Goal: Transaction & Acquisition: Book appointment/travel/reservation

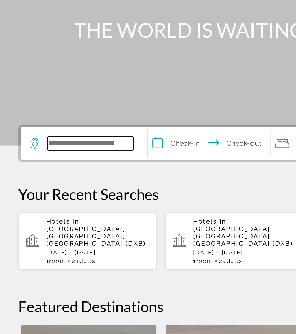
click at [63, 168] on input "Search hotel destination" at bounding box center [57, 172] width 54 height 9
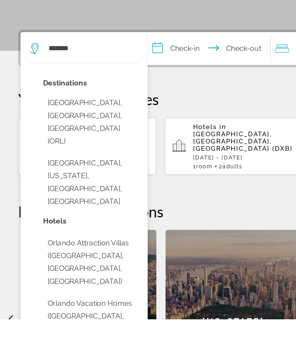
click at [76, 201] on button "[GEOGRAPHIC_DATA], [GEOGRAPHIC_DATA], [GEOGRAPHIC_DATA] (ORL)" at bounding box center [57, 218] width 60 height 35
type input "**********"
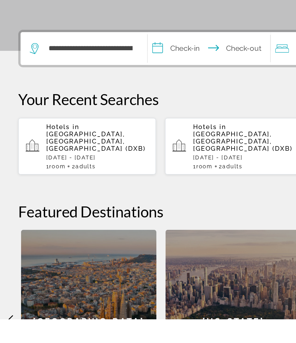
click at [122, 162] on input "**********" at bounding box center [133, 173] width 80 height 23
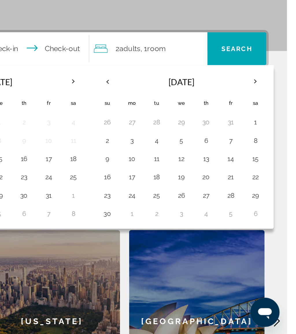
scroll to position [93, 0]
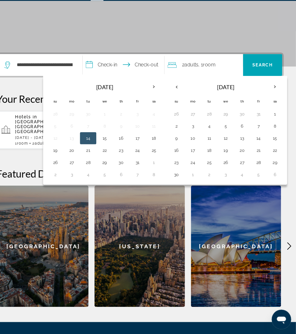
click at [225, 167] on button "26" at bounding box center [229, 171] width 9 height 8
click at [178, 179] on button "30" at bounding box center [182, 183] width 9 height 8
type input "**********"
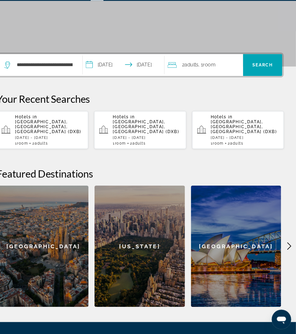
click at [208, 76] on span "Room" at bounding box center [214, 78] width 12 height 5
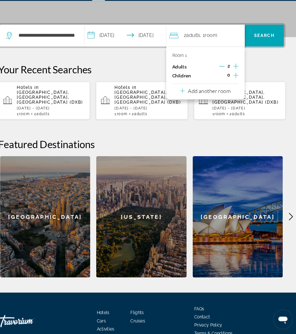
scroll to position [125, 0]
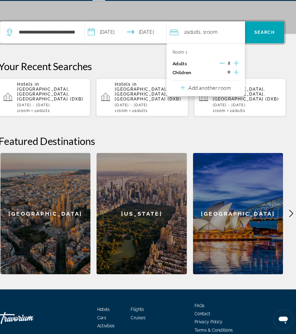
click at [235, 82] on icon "Increment children" at bounding box center [237, 85] width 5 height 7
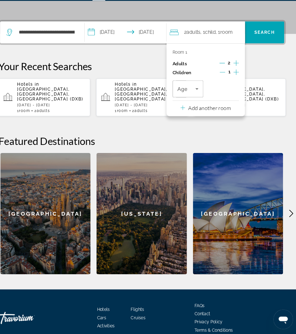
click at [184, 98] on span "Travelers: 2 adults, 1 child" at bounding box center [190, 101] width 17 height 7
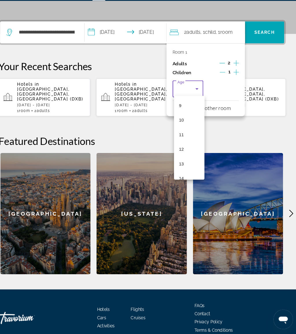
scroll to position [141, 0]
click at [178, 136] on mat-option "12" at bounding box center [192, 143] width 29 height 14
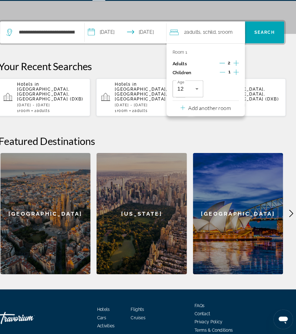
click at [218, 116] on p "Add another room" at bounding box center [212, 119] width 40 height 6
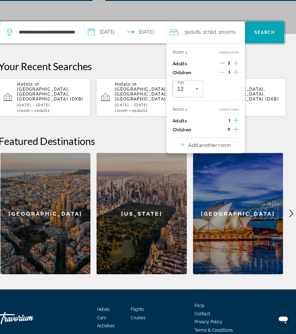
click at [235, 127] on icon "Increment adults" at bounding box center [237, 130] width 5 height 7
click at [235, 136] on icon "Increment children" at bounding box center [237, 139] width 5 height 7
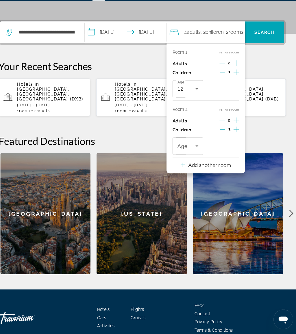
click at [197, 152] on icon "Travelers: 4 adults, 2 children" at bounding box center [200, 155] width 7 height 7
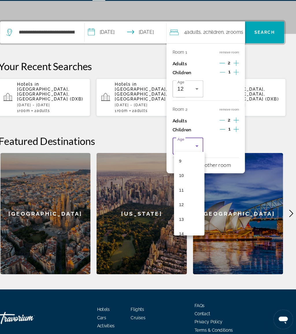
scroll to position [134, 0]
click at [181, 196] on mat-option "12" at bounding box center [192, 203] width 29 height 14
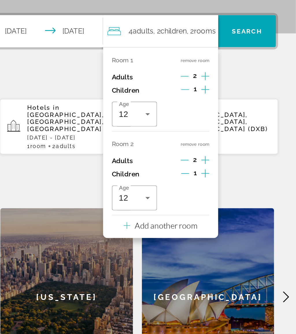
click at [246, 40] on span "Search" at bounding box center [264, 47] width 37 height 14
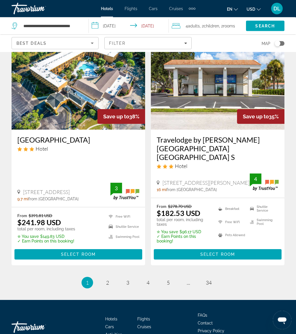
scroll to position [1187, 0]
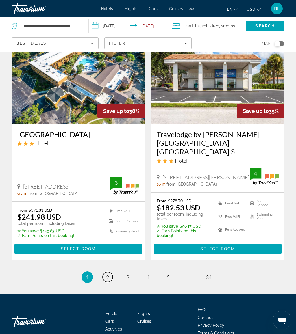
click at [110, 272] on link "page 2" at bounding box center [108, 277] width 10 height 10
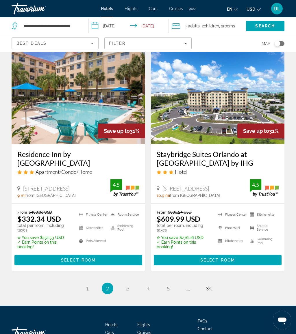
scroll to position [1193, 0]
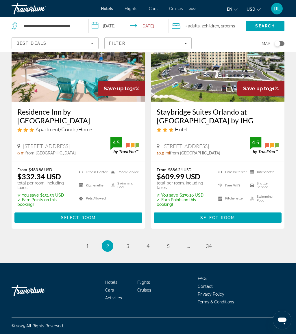
click at [82, 250] on ul "2 / 34 page 1 You're on page 2 page 3 page 4 page 5 page ... page 34" at bounding box center [148, 247] width 273 height 12
click at [80, 250] on ul "2 / 34 page 1 You're on page 2 page 3 page 4 page 5 page ... page 34" at bounding box center [148, 247] width 273 height 12
click at [83, 246] on link "page 1" at bounding box center [87, 246] width 10 height 10
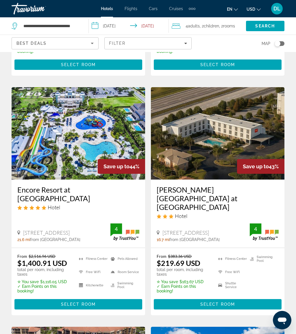
scroll to position [223, 0]
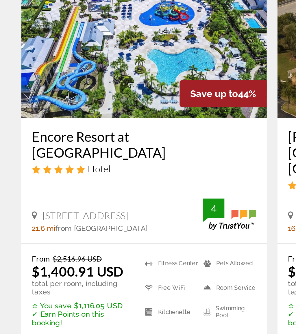
click at [59, 299] on span "Main content" at bounding box center [78, 306] width 128 height 14
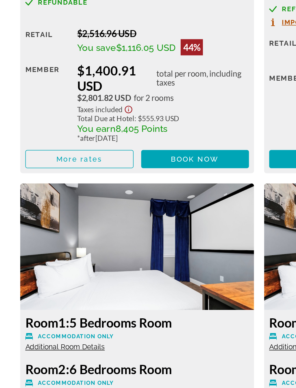
scroll to position [1008, 0]
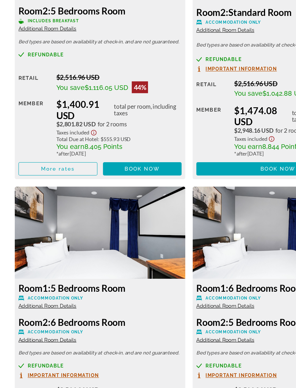
click at [117, 214] on span "Book now" at bounding box center [111, 216] width 27 height 5
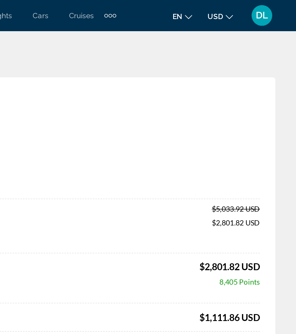
click at [273, 7] on span "DL" at bounding box center [276, 9] width 7 height 6
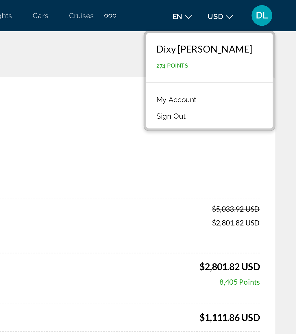
click at [215, 55] on link "My Account" at bounding box center [229, 56] width 28 height 8
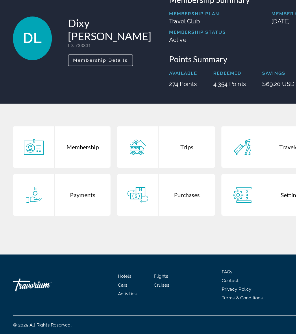
click at [169, 149] on div "Trips" at bounding box center [167, 167] width 50 height 37
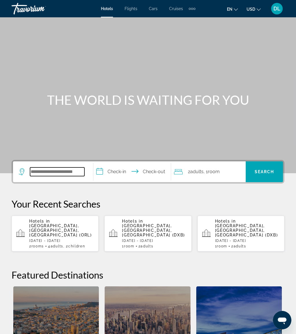
click at [59, 171] on input "Search hotel destination" at bounding box center [57, 172] width 54 height 9
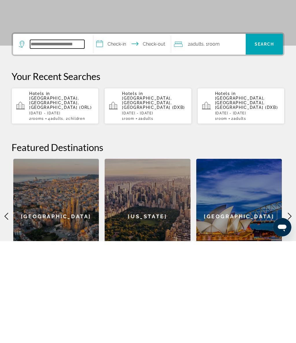
scroll to position [39, 0]
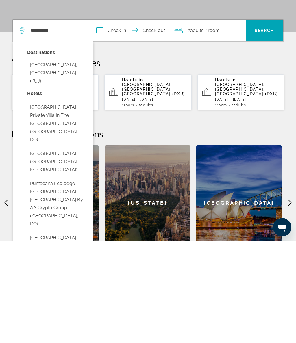
click at [71, 162] on button "Punta Cana, Dominican Republic (PUJ)" at bounding box center [57, 175] width 60 height 27
type input "**********"
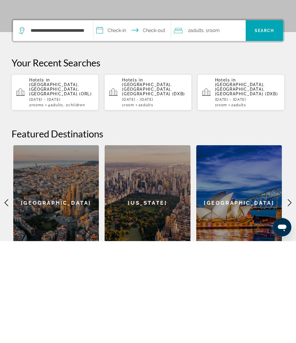
click at [124, 122] on input "**********" at bounding box center [133, 133] width 80 height 23
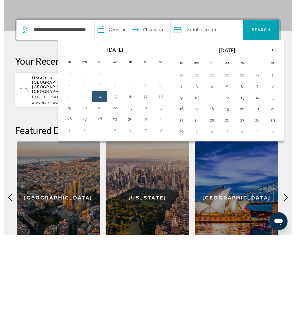
scroll to position [148, 0]
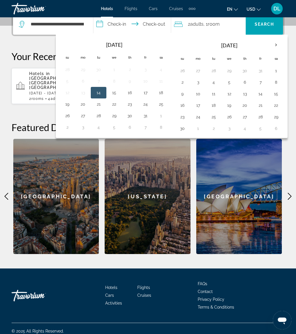
click at [71, 116] on button "26" at bounding box center [67, 116] width 9 height 8
click at [117, 116] on button "29" at bounding box center [114, 116] width 9 height 8
type input "**********"
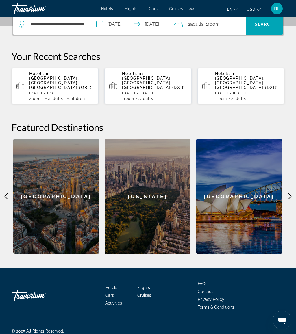
click at [262, 28] on span "Search" at bounding box center [264, 24] width 37 height 14
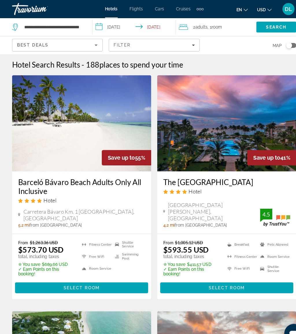
click at [213, 26] on span "Room" at bounding box center [208, 26] width 10 height 5
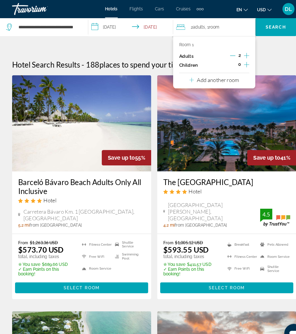
click at [234, 57] on button "Increment adults" at bounding box center [236, 54] width 5 height 9
click at [260, 28] on span "Search" at bounding box center [265, 26] width 20 height 5
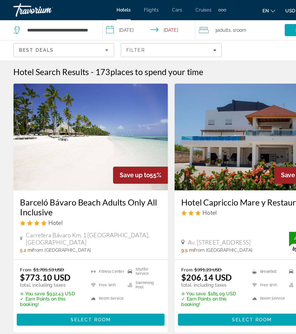
click at [120, 26] on input "**********" at bounding box center [130, 26] width 82 height 19
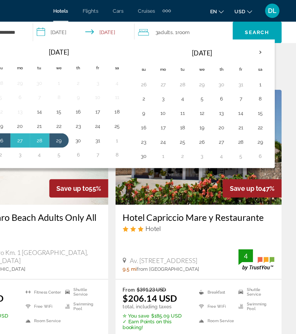
click at [260, 43] on th "Next month" at bounding box center [268, 42] width 16 height 13
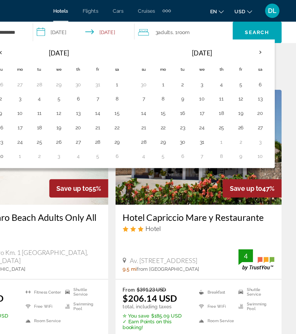
click at [185, 67] on button "1" at bounding box center [189, 68] width 9 height 8
click at [247, 69] on button "5" at bounding box center [251, 68] width 9 height 8
type input "**********"
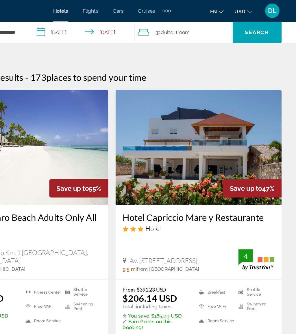
click at [169, 27] on div "3 Adult Adults , 1 Room rooms" at bounding box center [207, 26] width 76 height 8
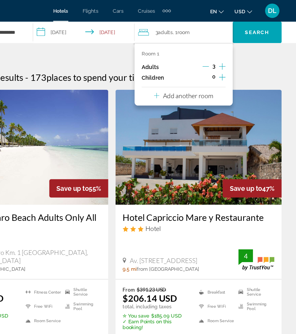
click at [221, 57] on button "Decrement adults" at bounding box center [223, 54] width 5 height 7
click at [234, 63] on icon "Increment children" at bounding box center [236, 62] width 5 height 7
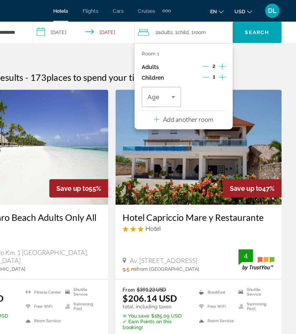
click at [234, 63] on icon "Increment children" at bounding box center [236, 62] width 5 height 7
click at [230, 80] on icon "Travelers: 2 adults, 2 children" at bounding box center [233, 78] width 7 height 7
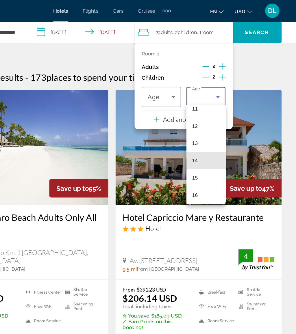
scroll to position [159, 0]
click at [208, 130] on mat-option "14" at bounding box center [224, 129] width 32 height 14
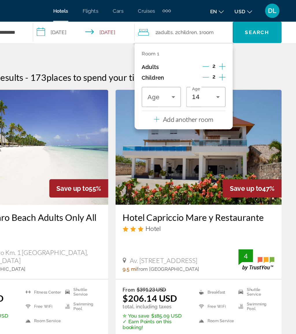
click at [194, 79] on icon "Travelers: 2 adults, 2 children" at bounding box center [197, 78] width 7 height 7
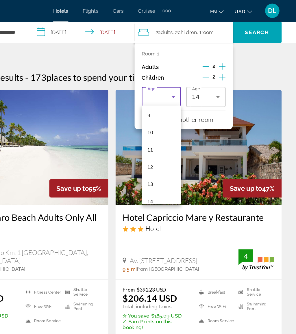
scroll to position [149, 0]
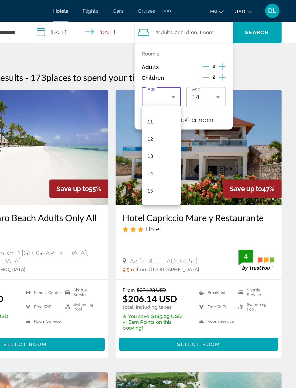
click at [172, 140] on mat-option "14" at bounding box center [188, 139] width 32 height 14
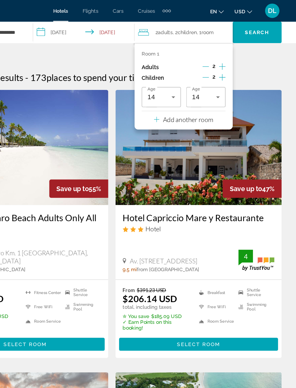
click at [255, 27] on span "Search" at bounding box center [265, 26] width 20 height 5
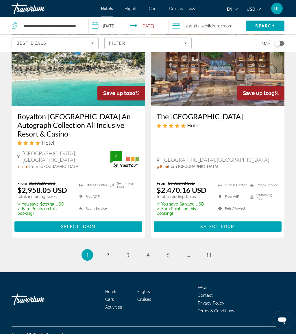
scroll to position [1199, 0]
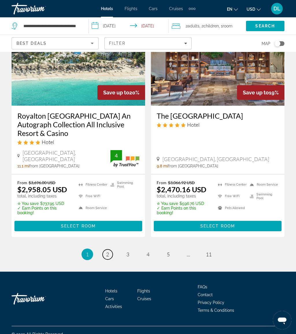
click at [107, 252] on span "2" at bounding box center [107, 255] width 3 height 6
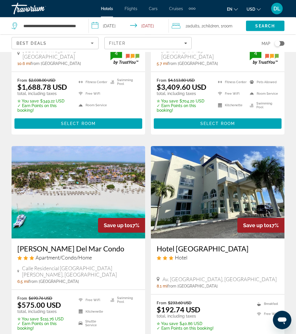
click at [160, 48] on span "Filters" at bounding box center [148, 43] width 86 height 14
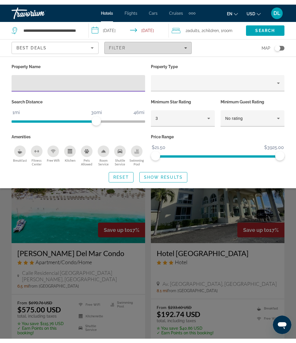
scroll to position [403, 0]
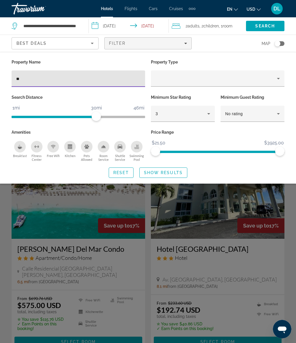
type input "***"
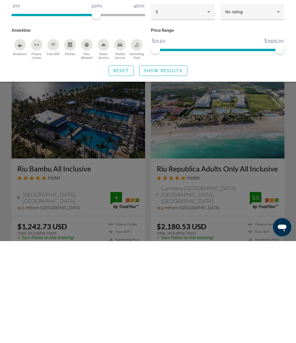
click at [192, 175] on div "Search widget" at bounding box center [148, 215] width 296 height 257
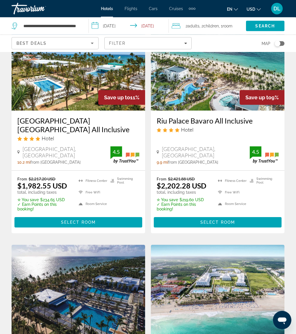
scroll to position [54, 0]
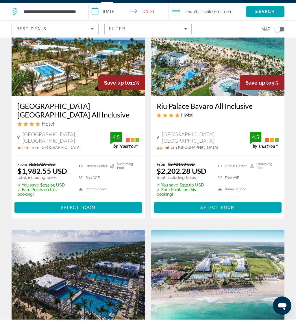
click at [225, 215] on span "Main content" at bounding box center [218, 222] width 128 height 14
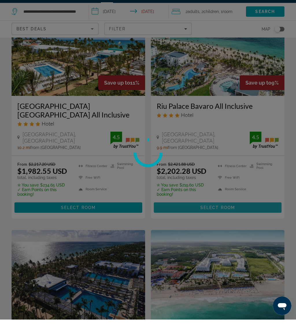
scroll to position [69, 0]
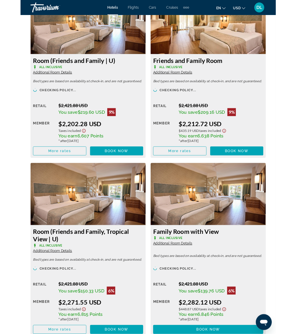
scroll to position [1005, 0]
